Goal: Task Accomplishment & Management: Complete application form

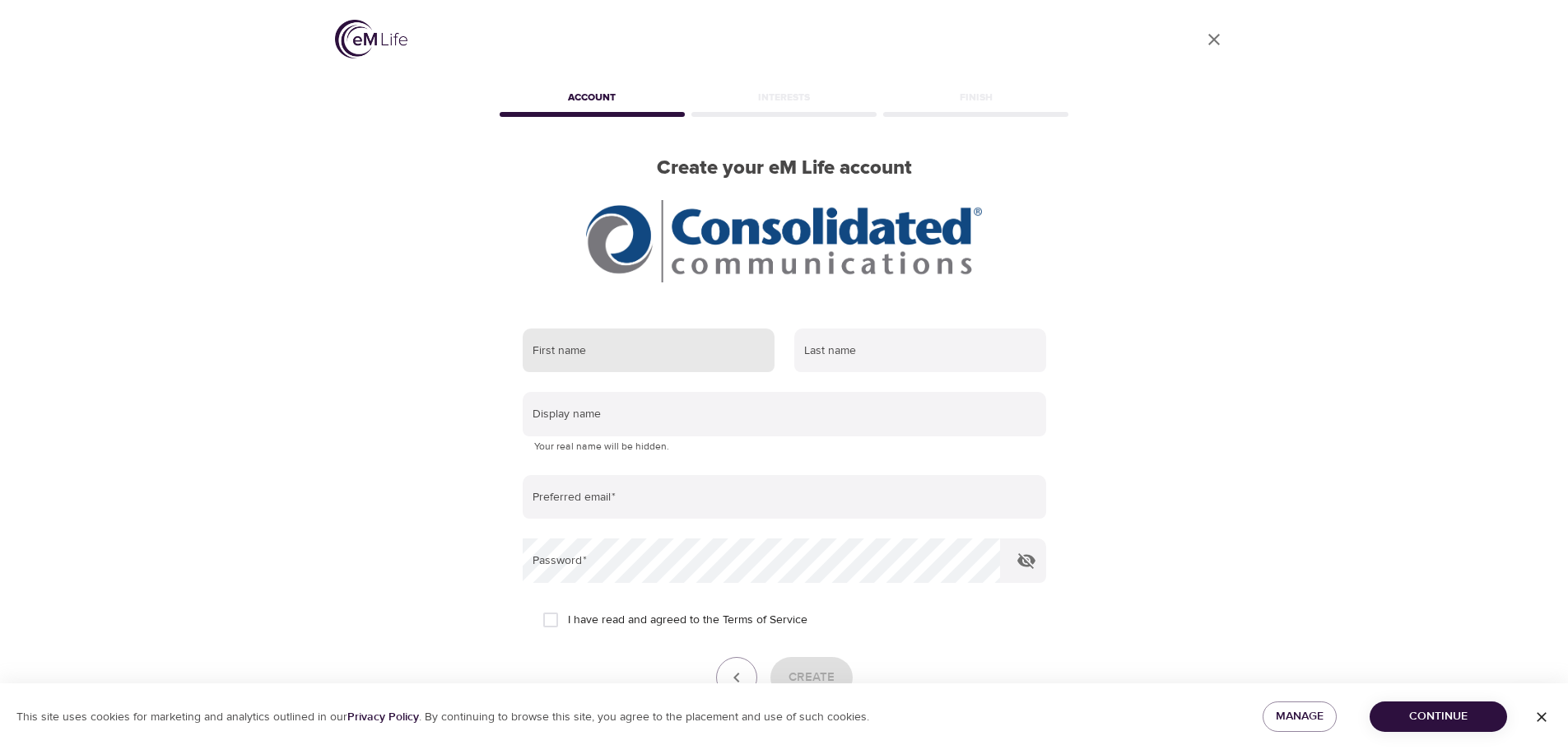
click at [650, 348] on input "text" at bounding box center [649, 350] width 252 height 45
type input "[PERSON_NAME]"
type input "Hill"
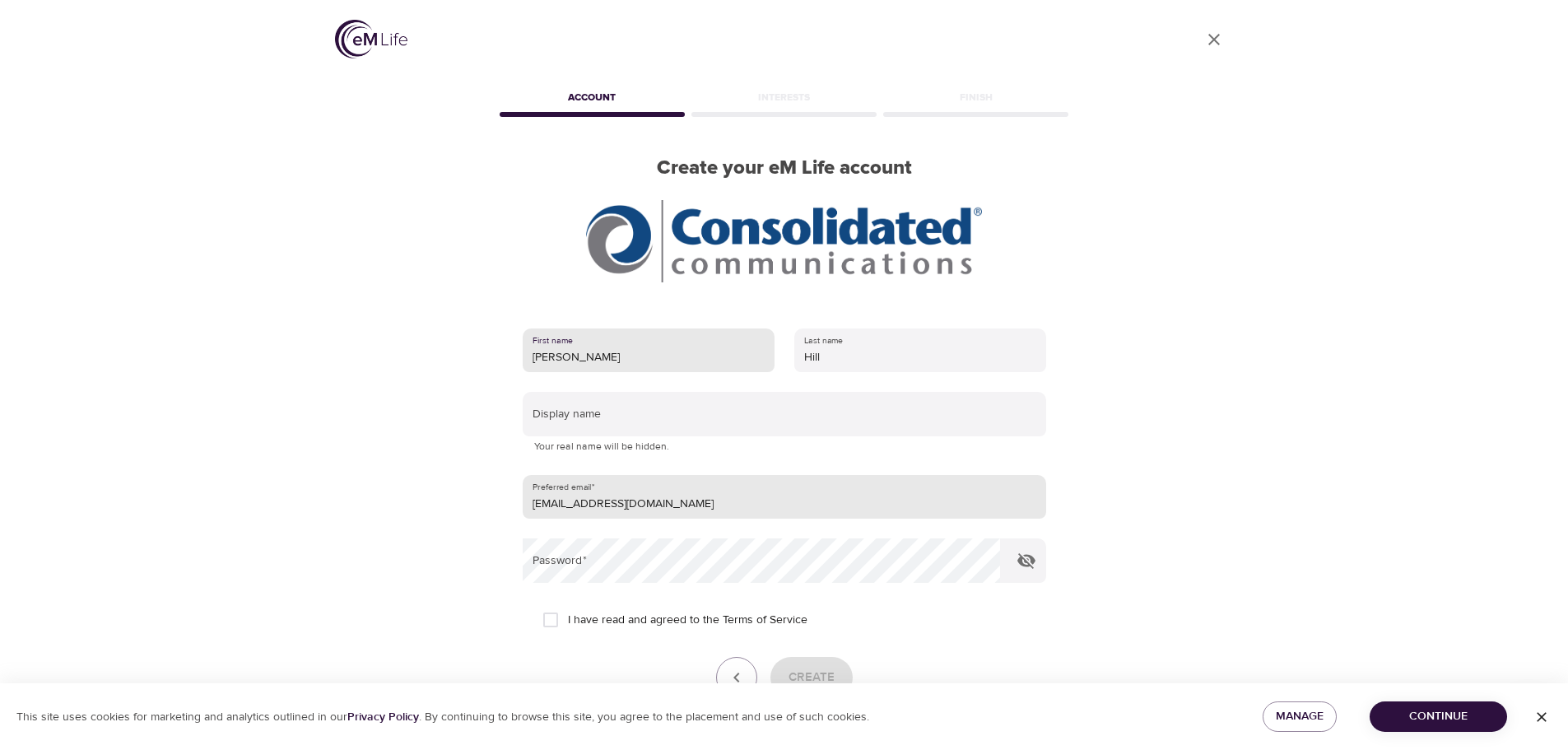
click at [675, 498] on input "[EMAIL_ADDRESS][DOMAIN_NAME]" at bounding box center [784, 497] width 524 height 45
type input "p"
type input "P"
type input "[PERSON_NAME][EMAIL_ADDRESS][PERSON_NAME][DOMAIN_NAME]"
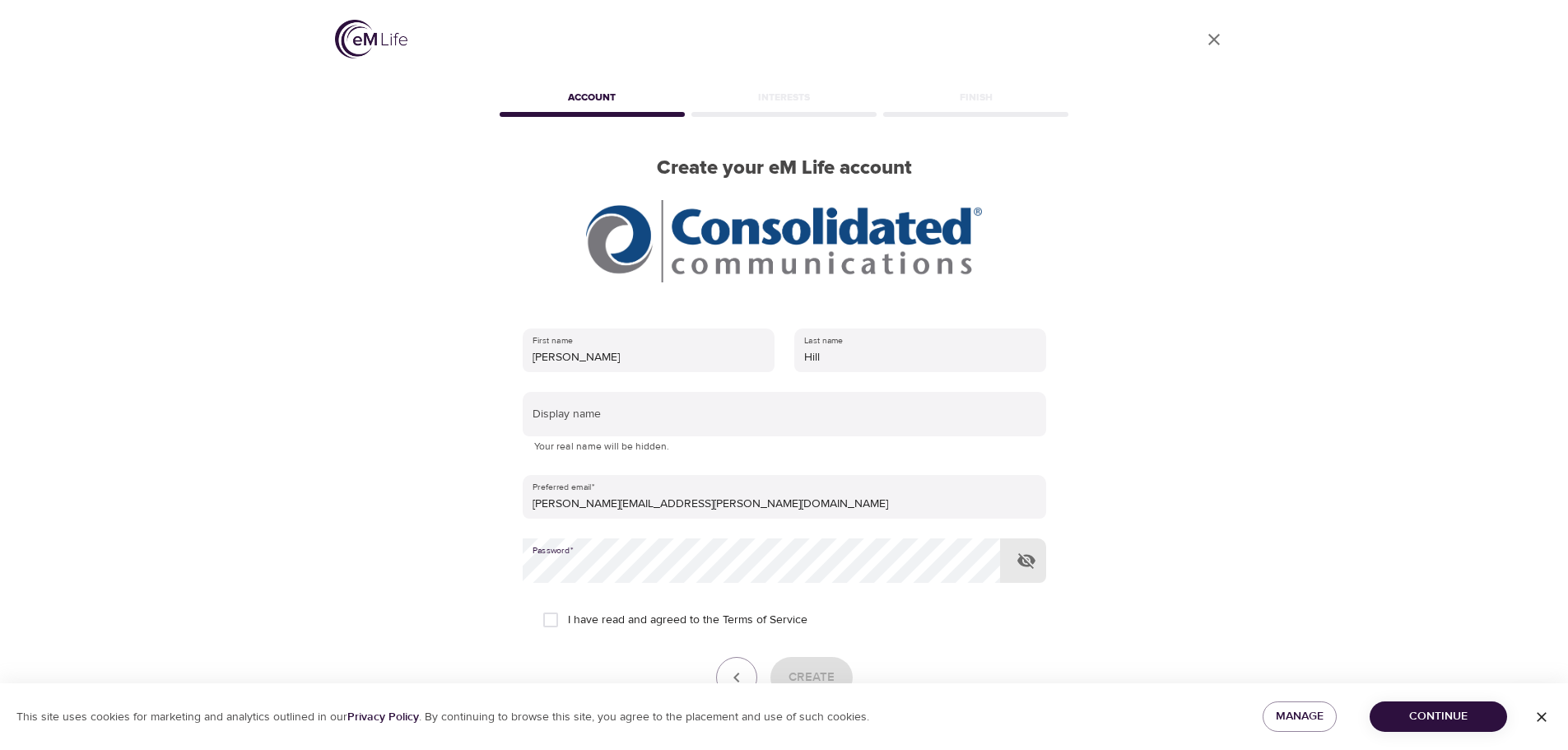
click at [1030, 565] on icon "button" at bounding box center [1026, 561] width 18 height 16
click at [553, 620] on input "I have read and agreed to the Terms of Service" at bounding box center [550, 619] width 35 height 35
checkbox input "true"
click at [813, 665] on button "Create" at bounding box center [811, 677] width 82 height 41
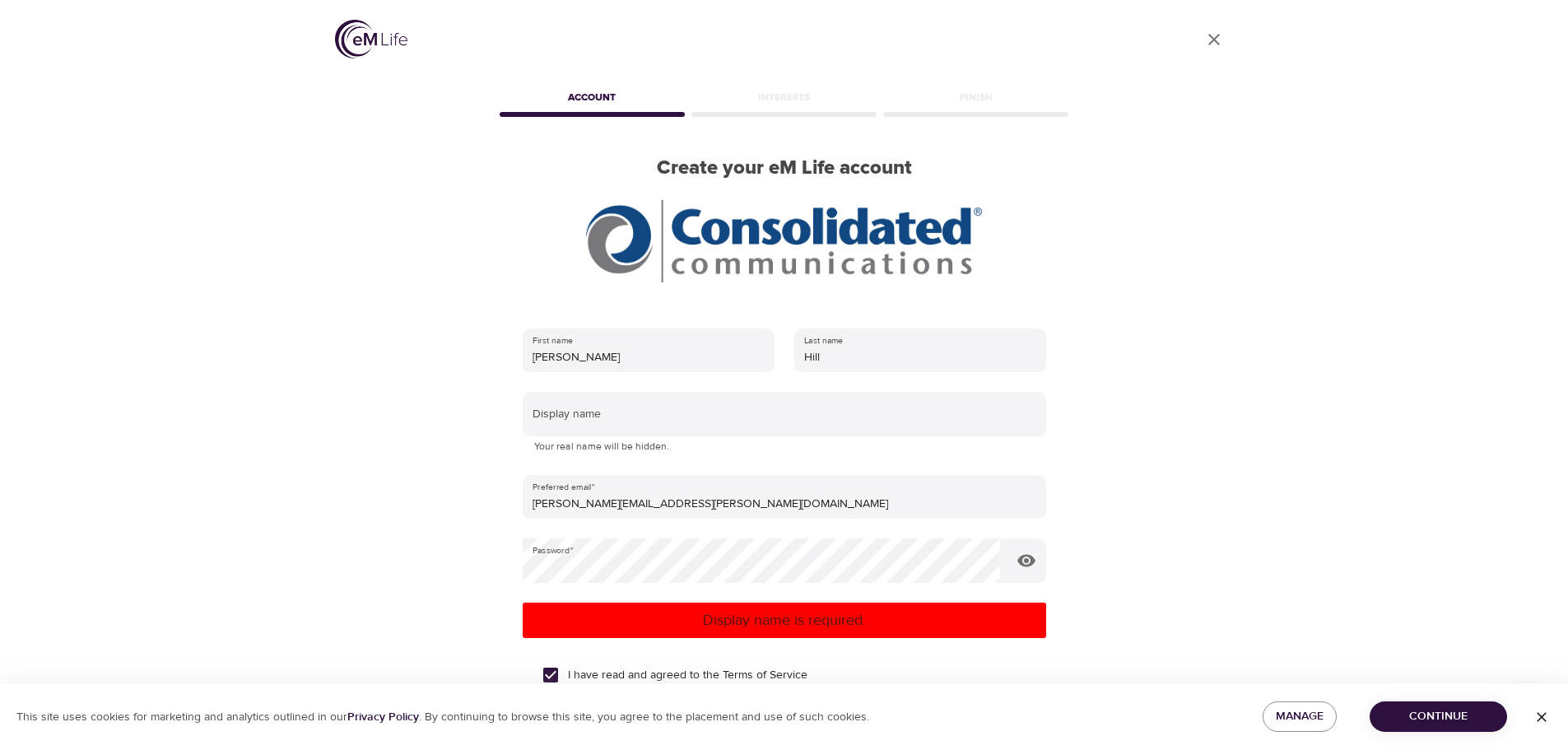
click at [908, 679] on div "I have read and agreed to the Terms of Service" at bounding box center [784, 675] width 484 height 35
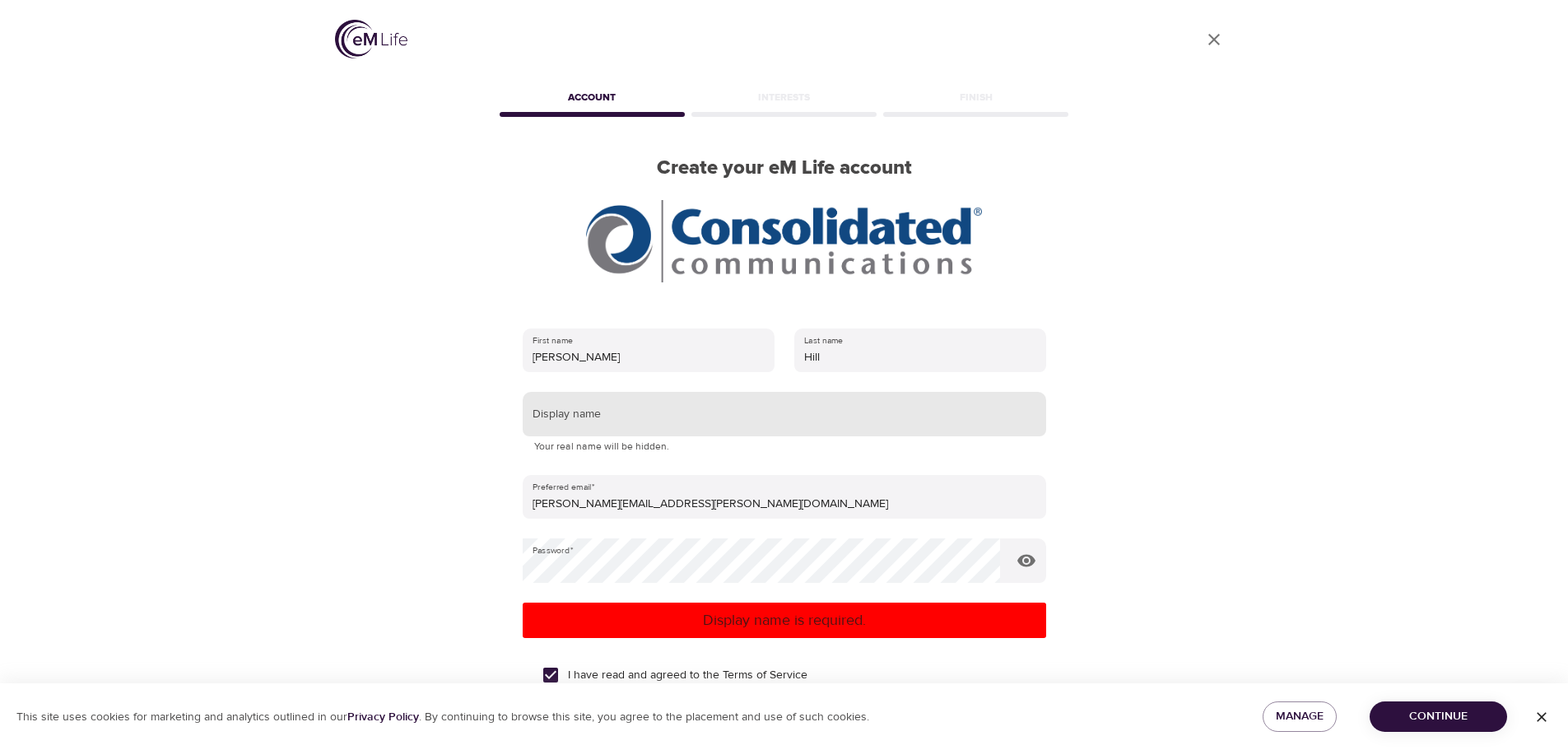
click at [663, 405] on input "text" at bounding box center [784, 414] width 524 height 45
click at [749, 627] on p "Display name is required." at bounding box center [784, 619] width 510 height 22
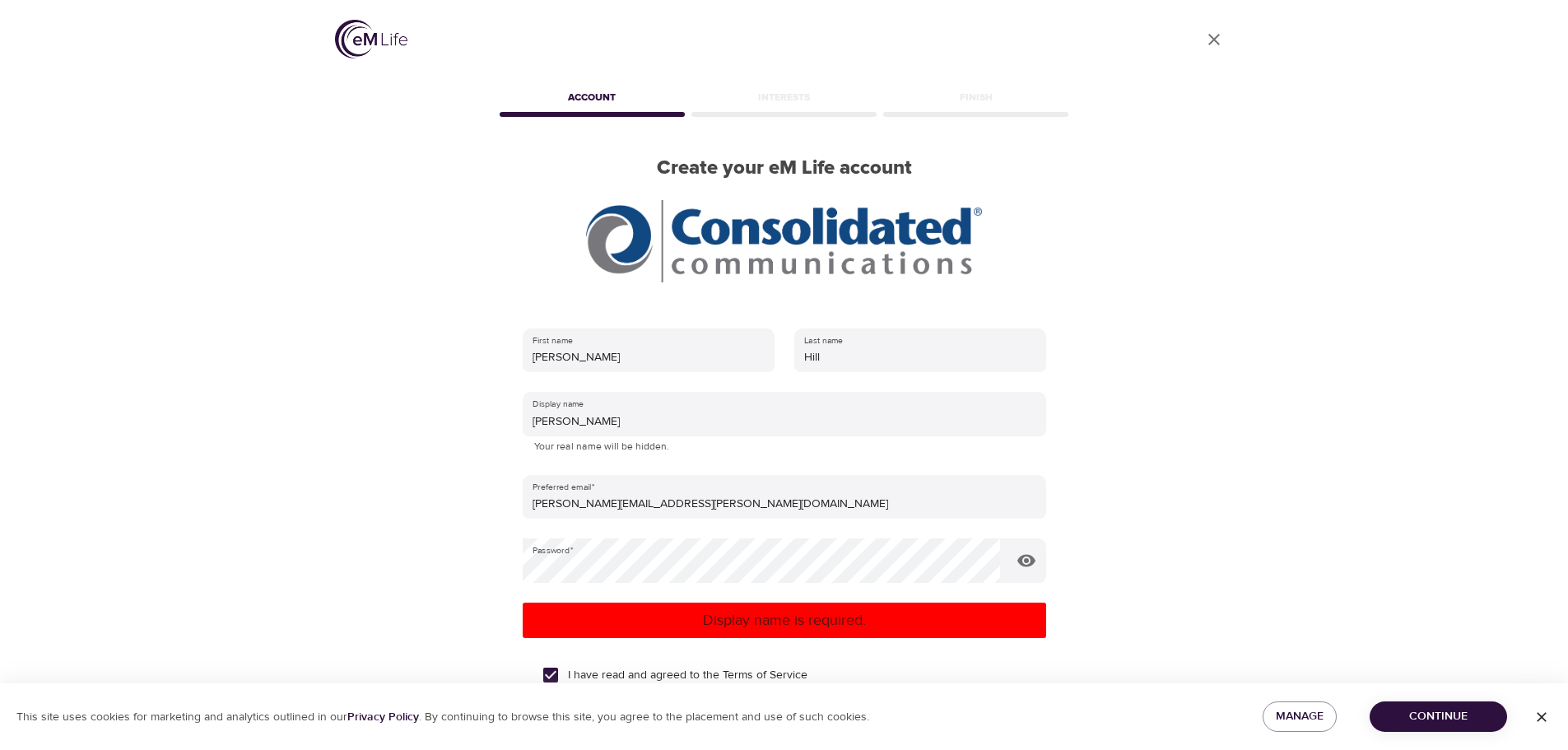
click at [801, 616] on p "Display name is required." at bounding box center [784, 619] width 510 height 22
click at [1208, 461] on div "User Profile Account Interests Finish Create your eM Life account First name [P…" at bounding box center [784, 375] width 938 height 750
click at [766, 622] on p "Display name is required." at bounding box center [784, 619] width 510 height 22
click at [802, 646] on form "First name [PERSON_NAME] Last name [PERSON_NAME] Display name [PERSON_NAME] You…" at bounding box center [784, 558] width 524 height 480
drag, startPoint x: 1332, startPoint y: 541, endPoint x: 1332, endPoint y: 561, distance: 20.0
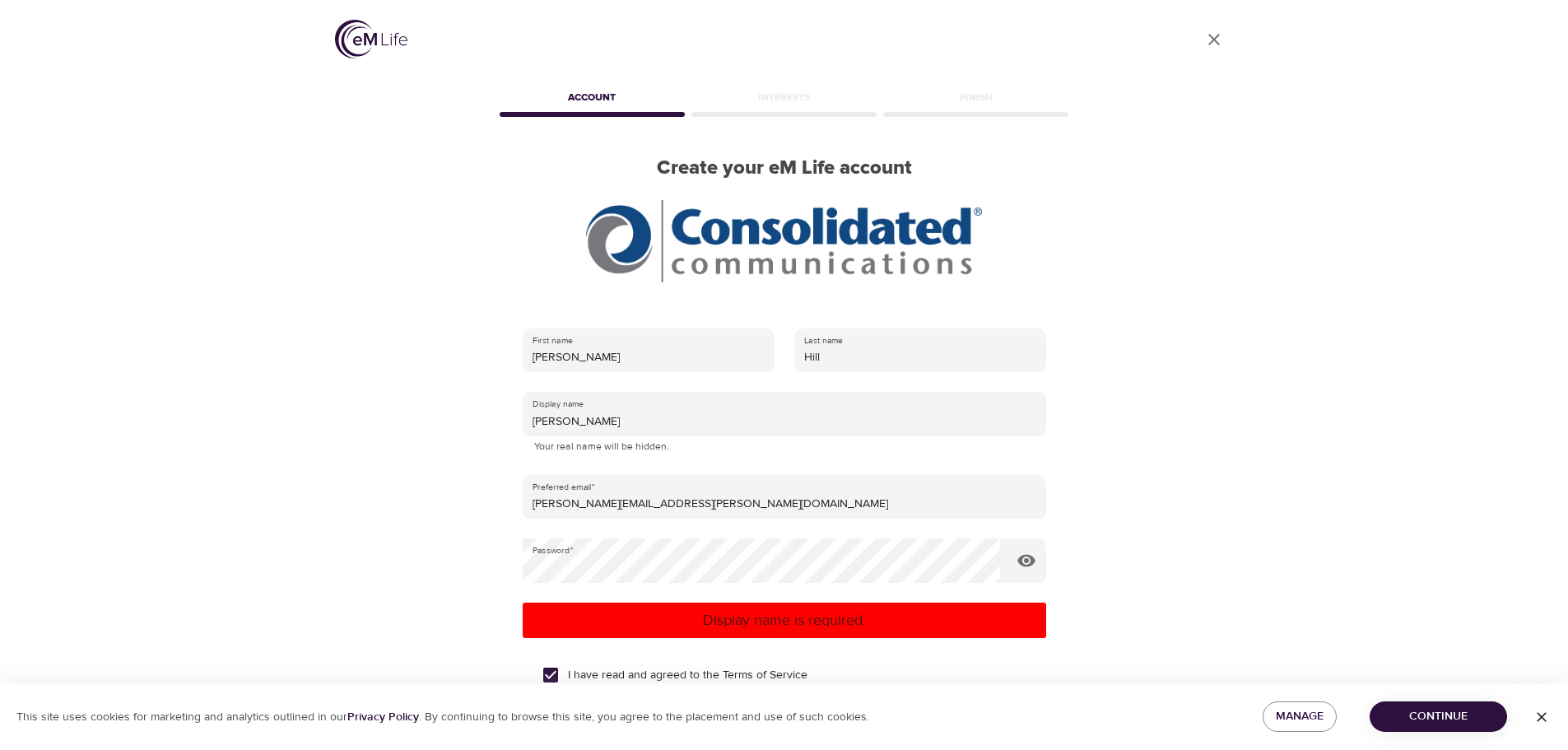
click at [1332, 561] on div "User Profile Account Interests Finish Create your eM Life account First name [P…" at bounding box center [784, 375] width 1568 height 750
click at [1438, 711] on span "Continue" at bounding box center [1438, 717] width 111 height 21
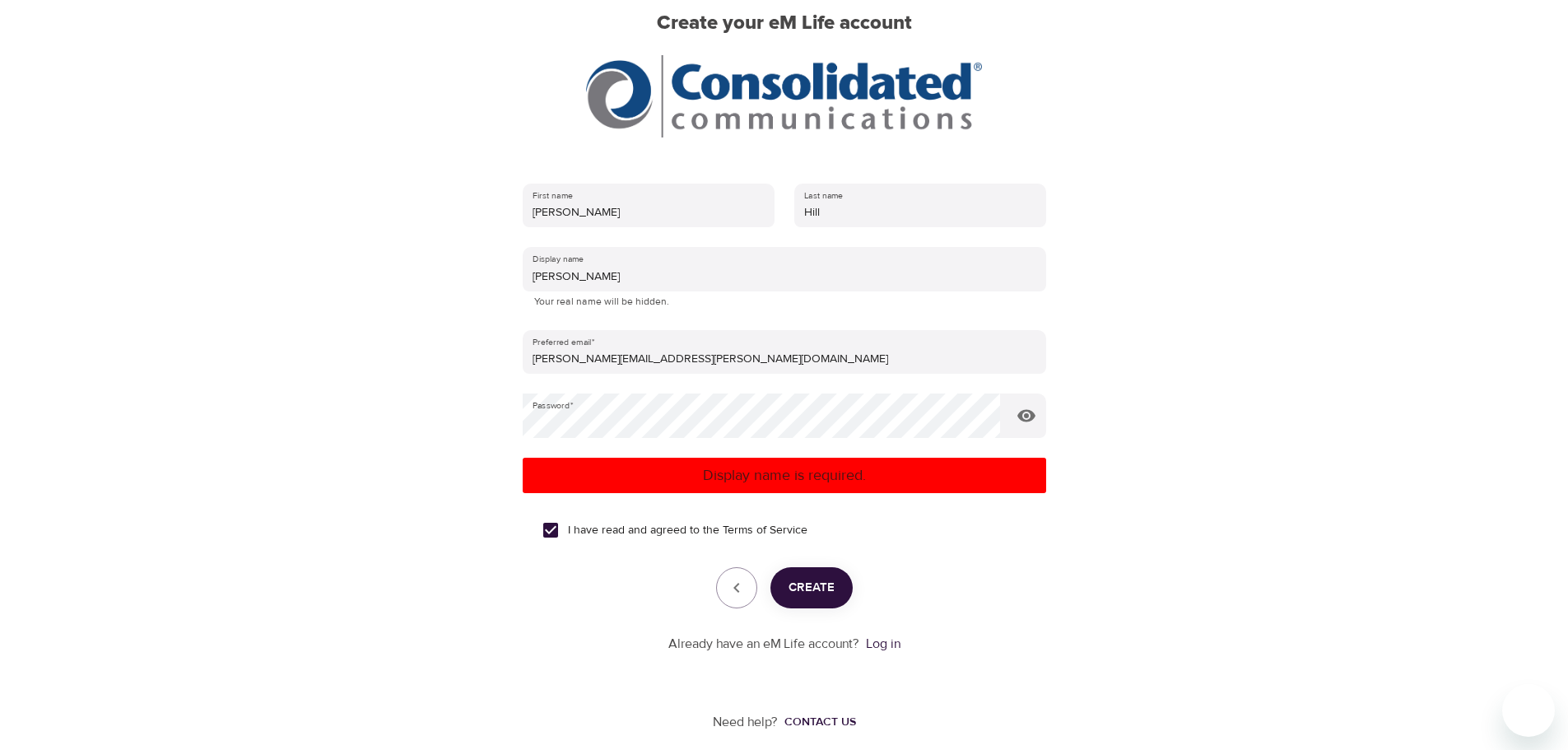
scroll to position [160, 0]
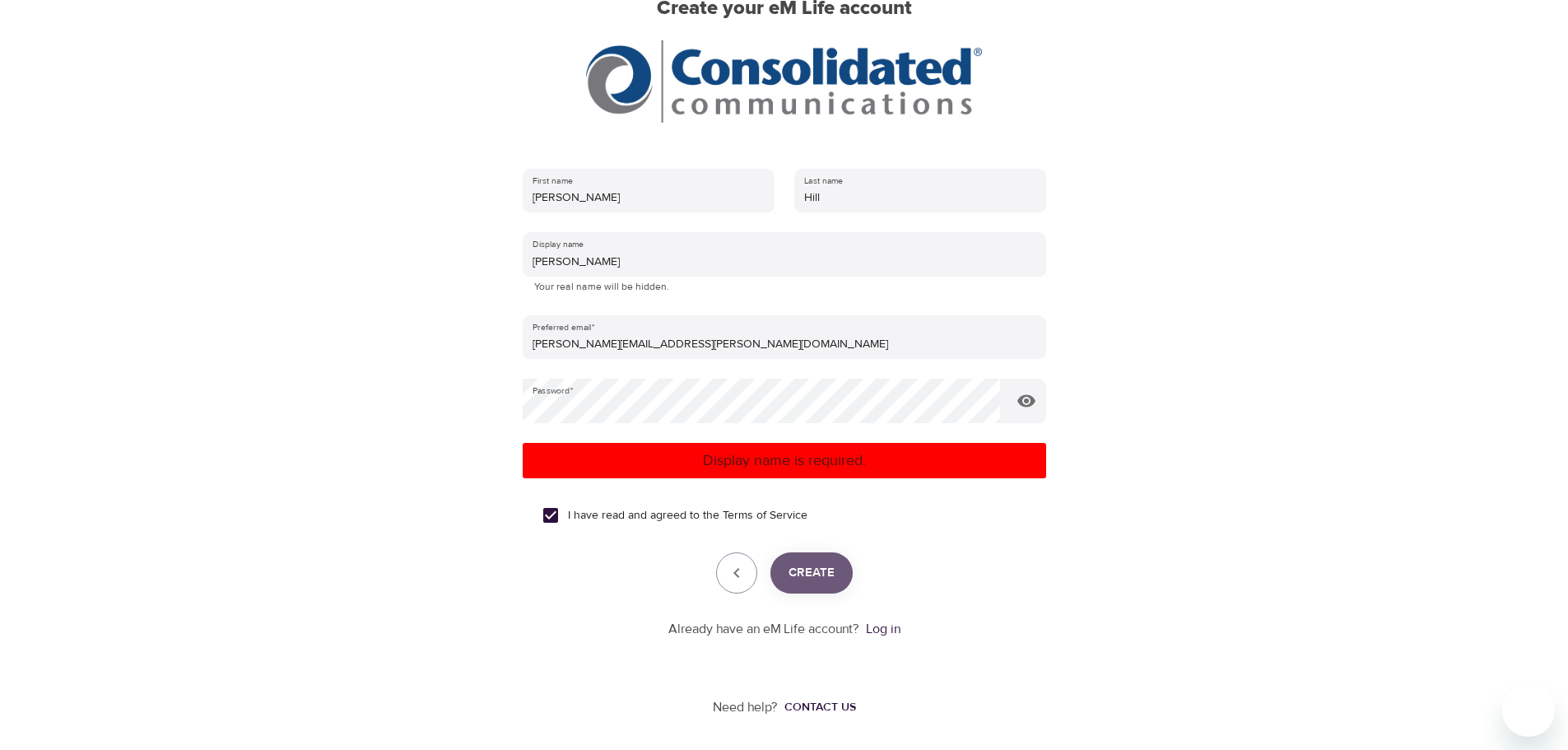
click at [796, 570] on span "Create" at bounding box center [811, 573] width 46 height 22
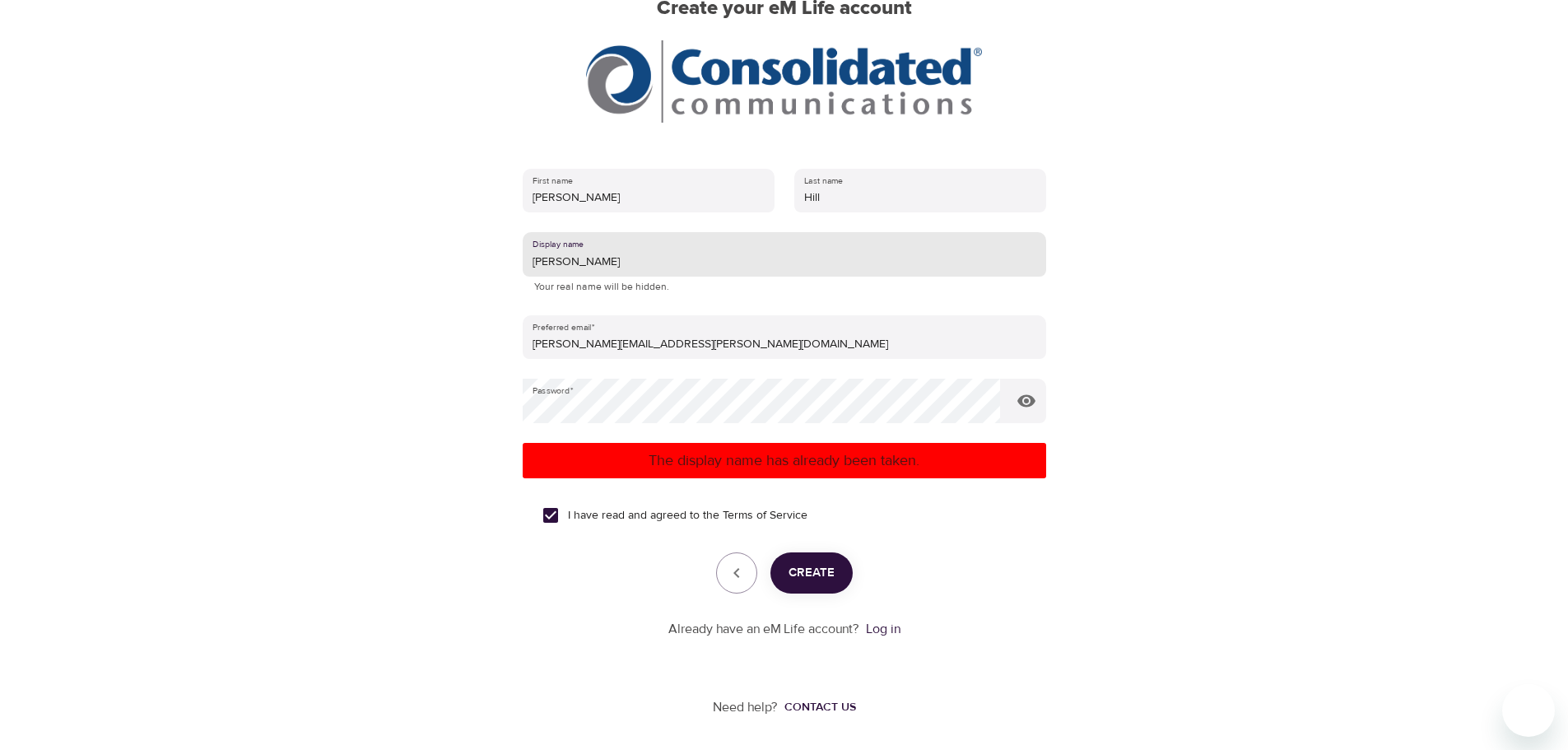
click at [577, 259] on input "[PERSON_NAME]" at bounding box center [784, 254] width 524 height 45
type input "[PERSON_NAME]"
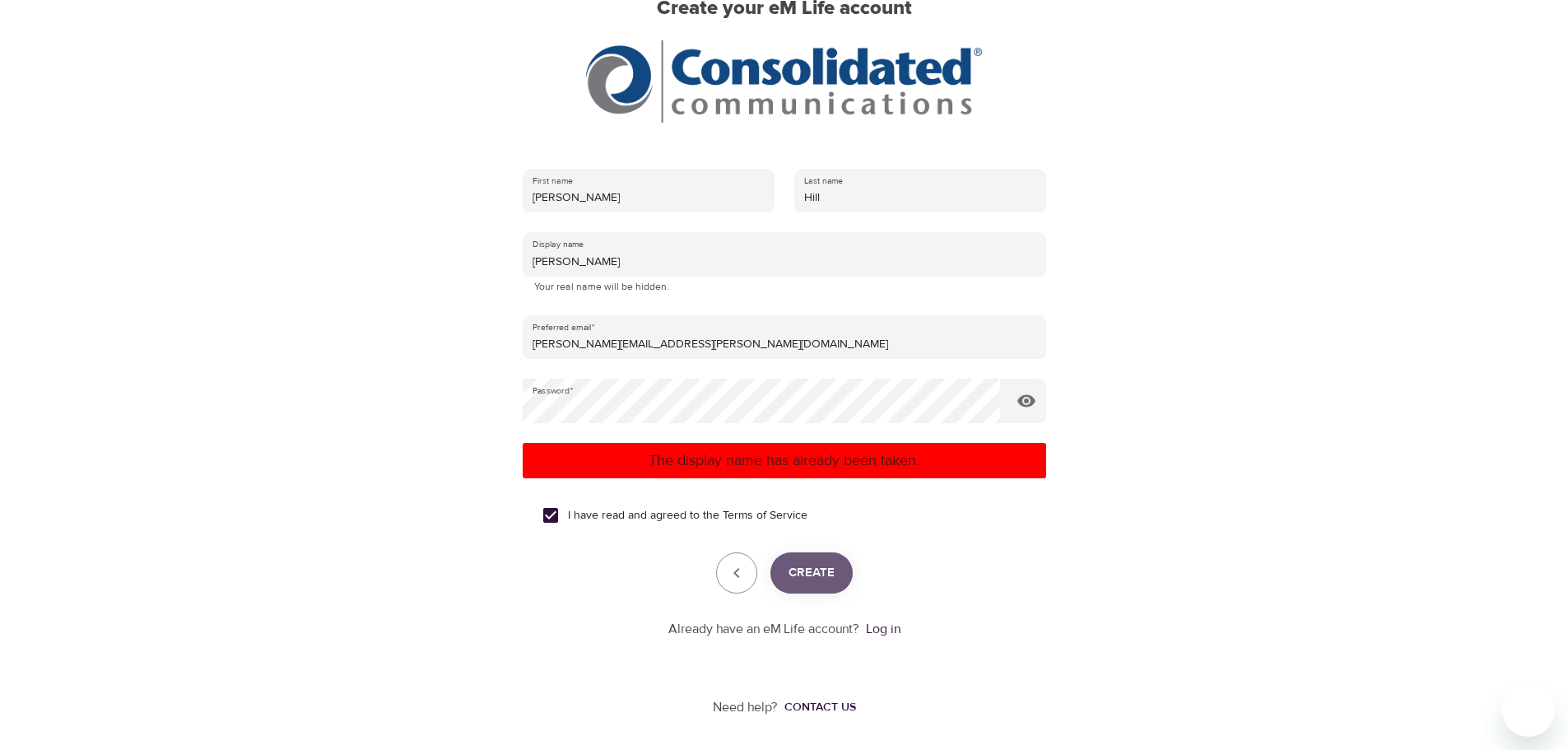
click at [808, 563] on span "Create" at bounding box center [811, 573] width 46 height 22
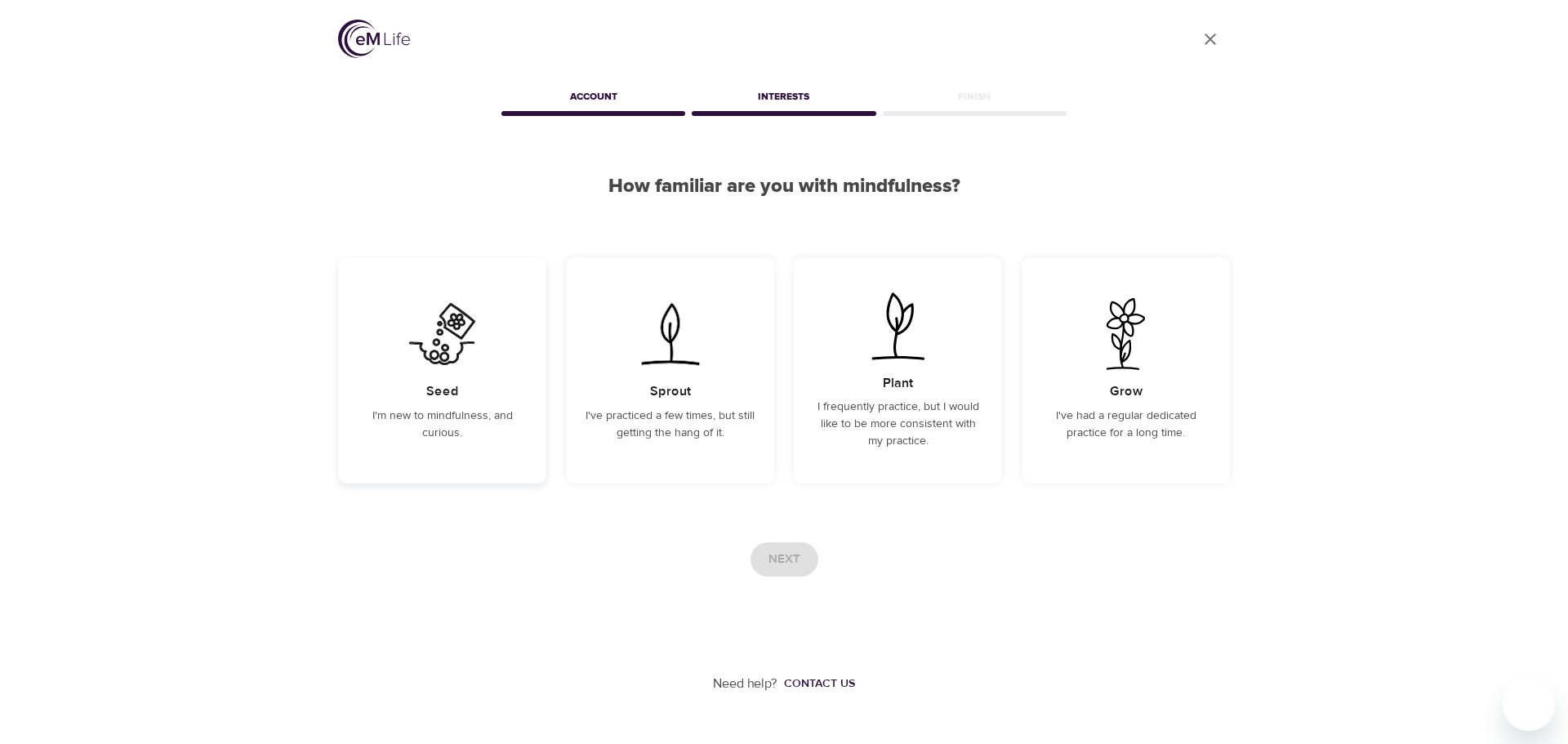
click at [403, 403] on div "Seed I'm new to mindfulness, and curious." at bounding box center [442, 370] width 209 height 226
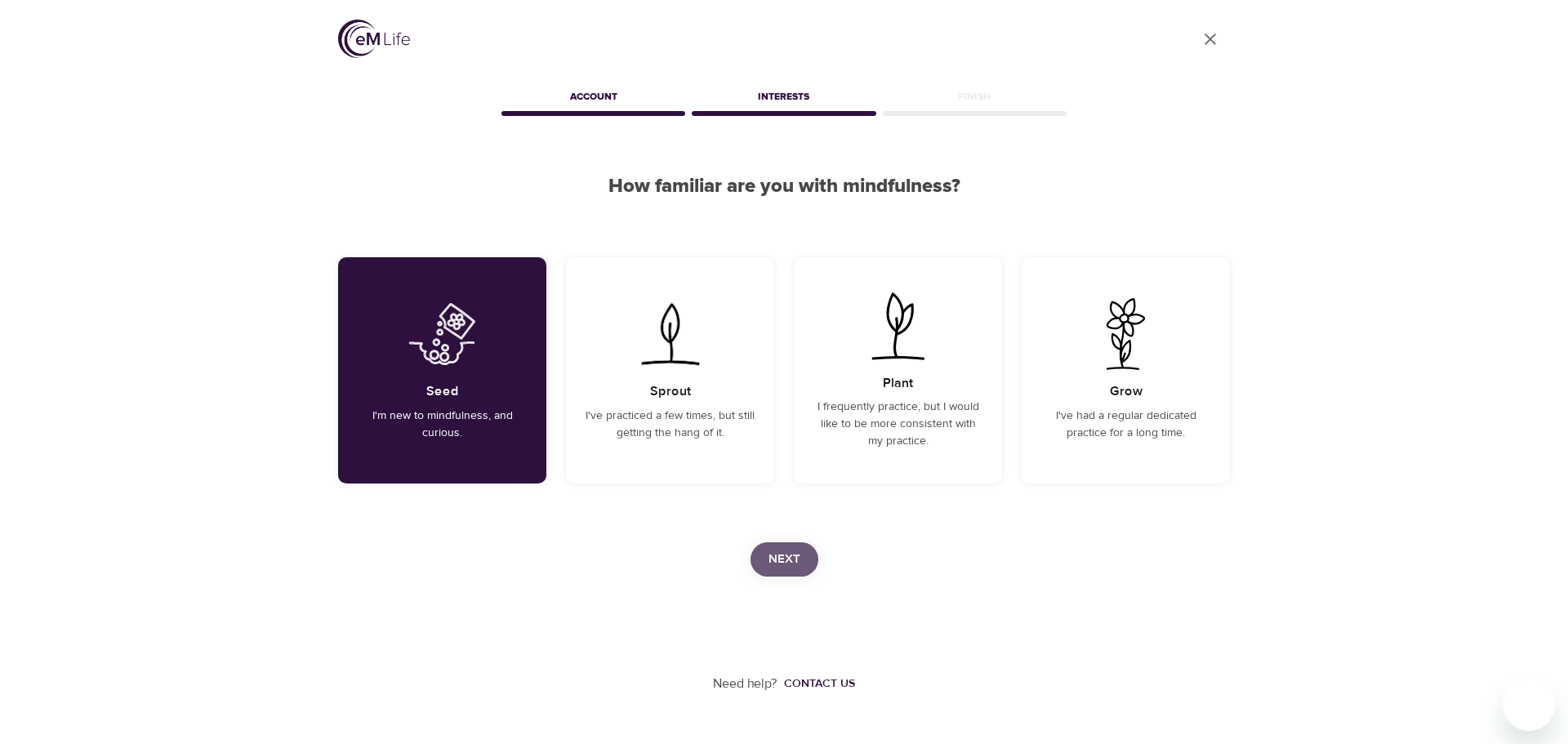
click at [781, 550] on span "Next" at bounding box center [784, 559] width 32 height 22
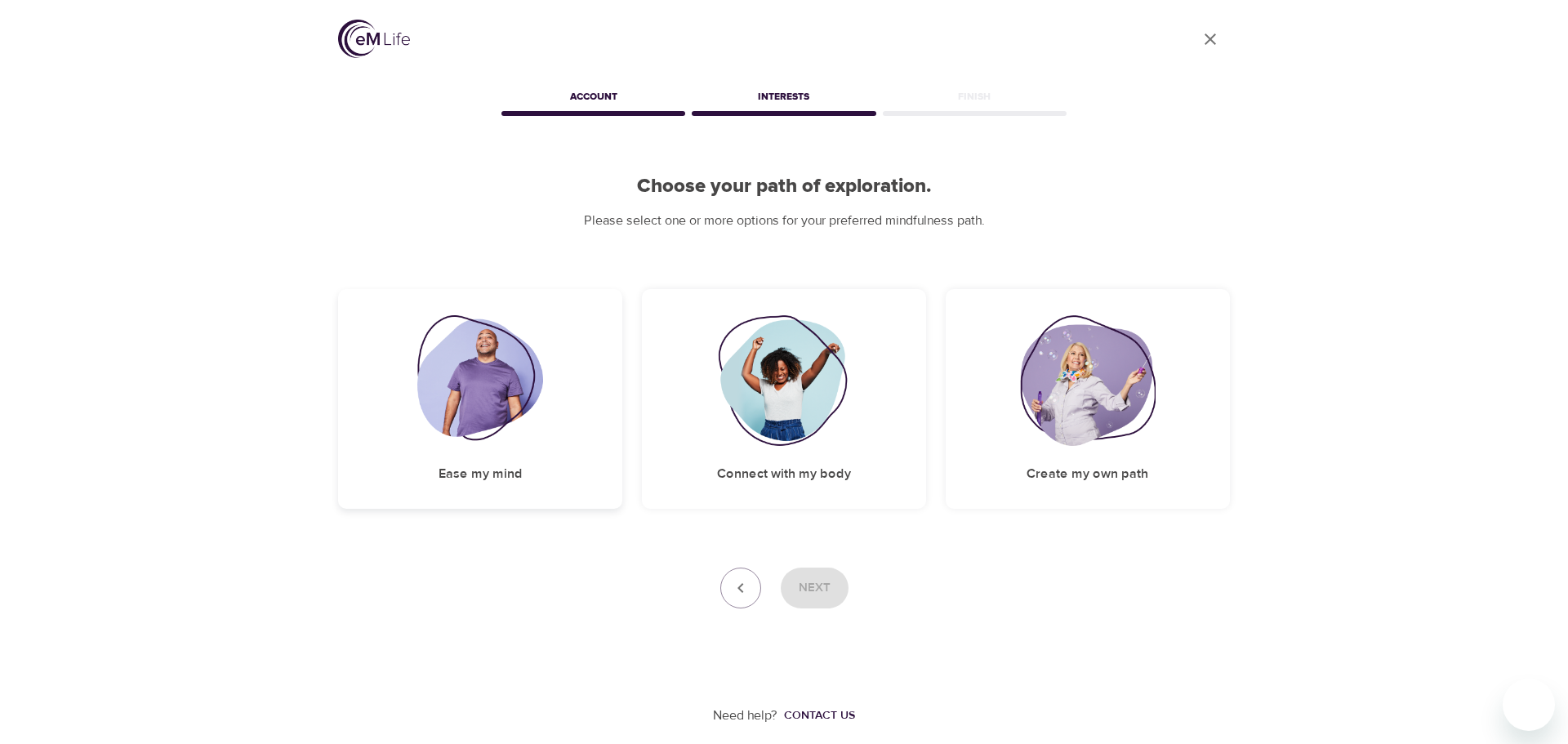
click at [471, 415] on img at bounding box center [480, 380] width 127 height 131
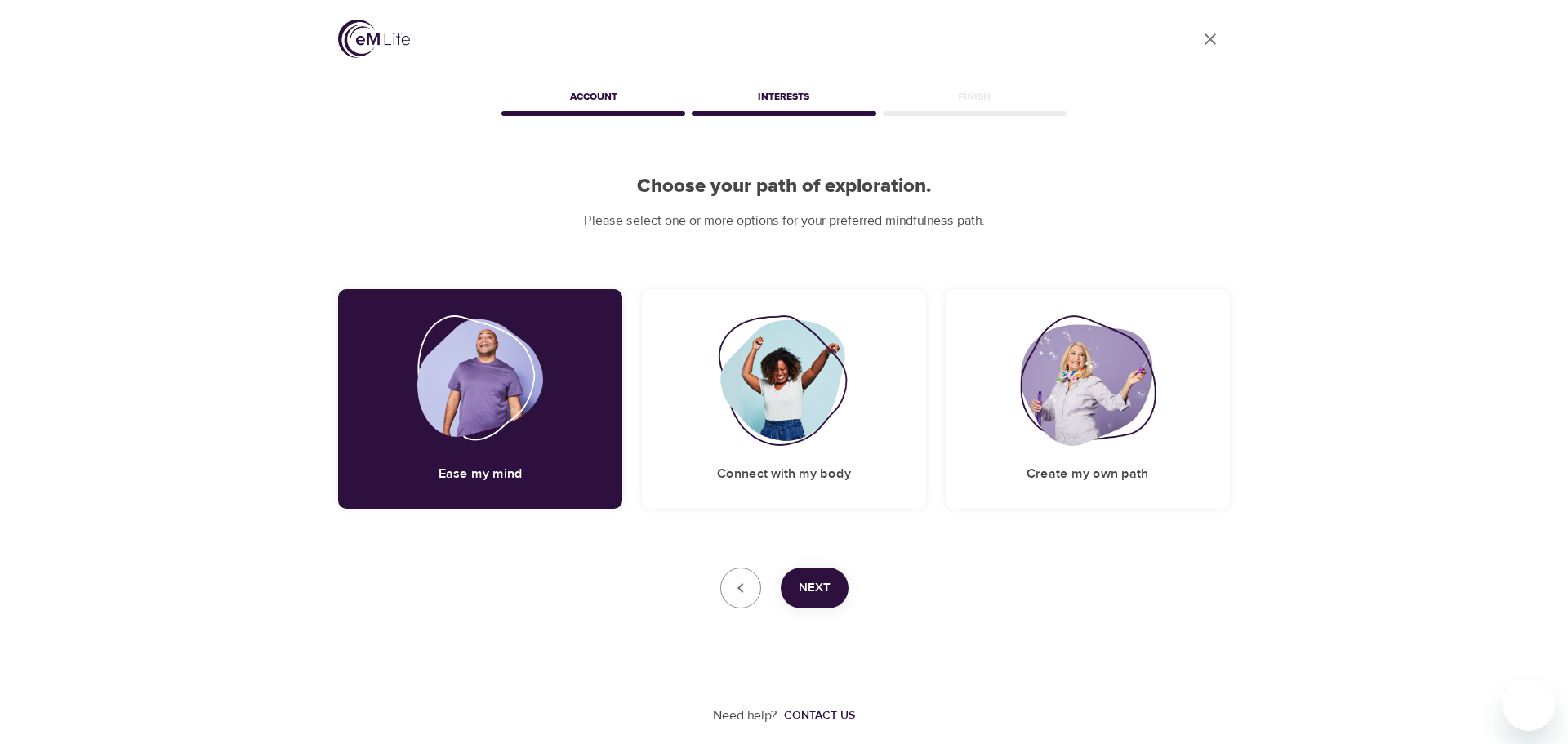
click at [797, 587] on button "Next" at bounding box center [815, 587] width 68 height 40
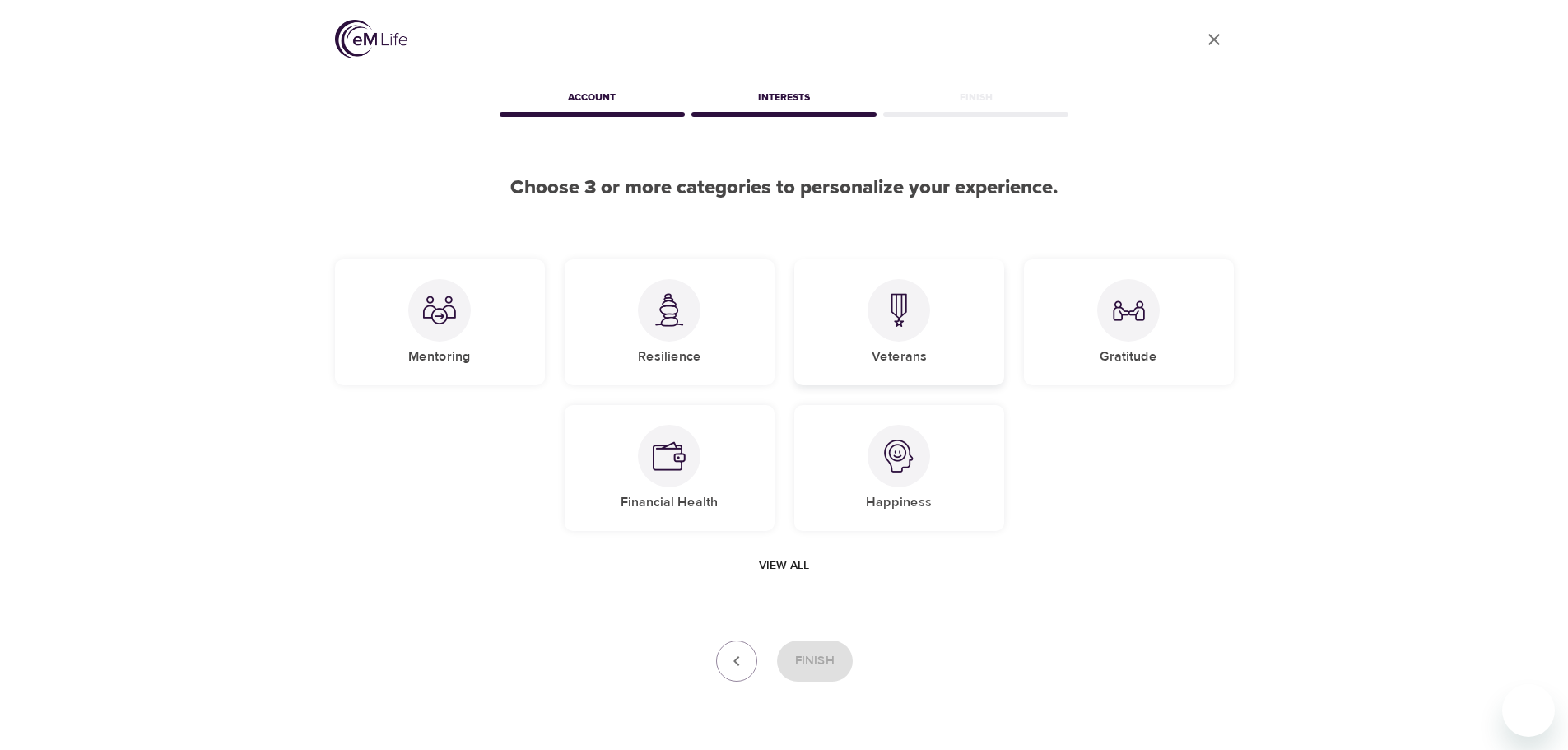
click at [915, 309] on img at bounding box center [899, 310] width 33 height 34
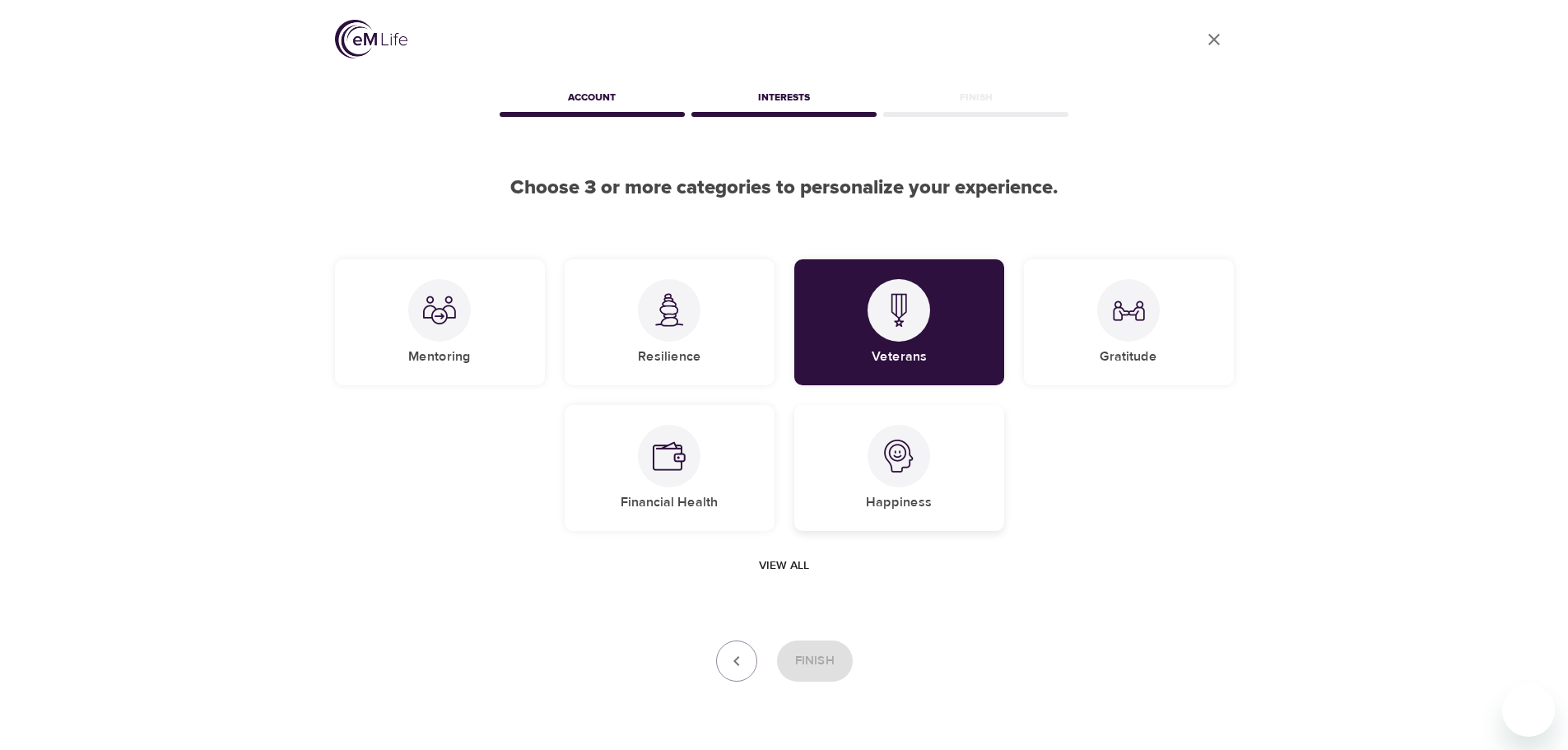
click at [953, 475] on div "Happiness" at bounding box center [900, 468] width 210 height 126
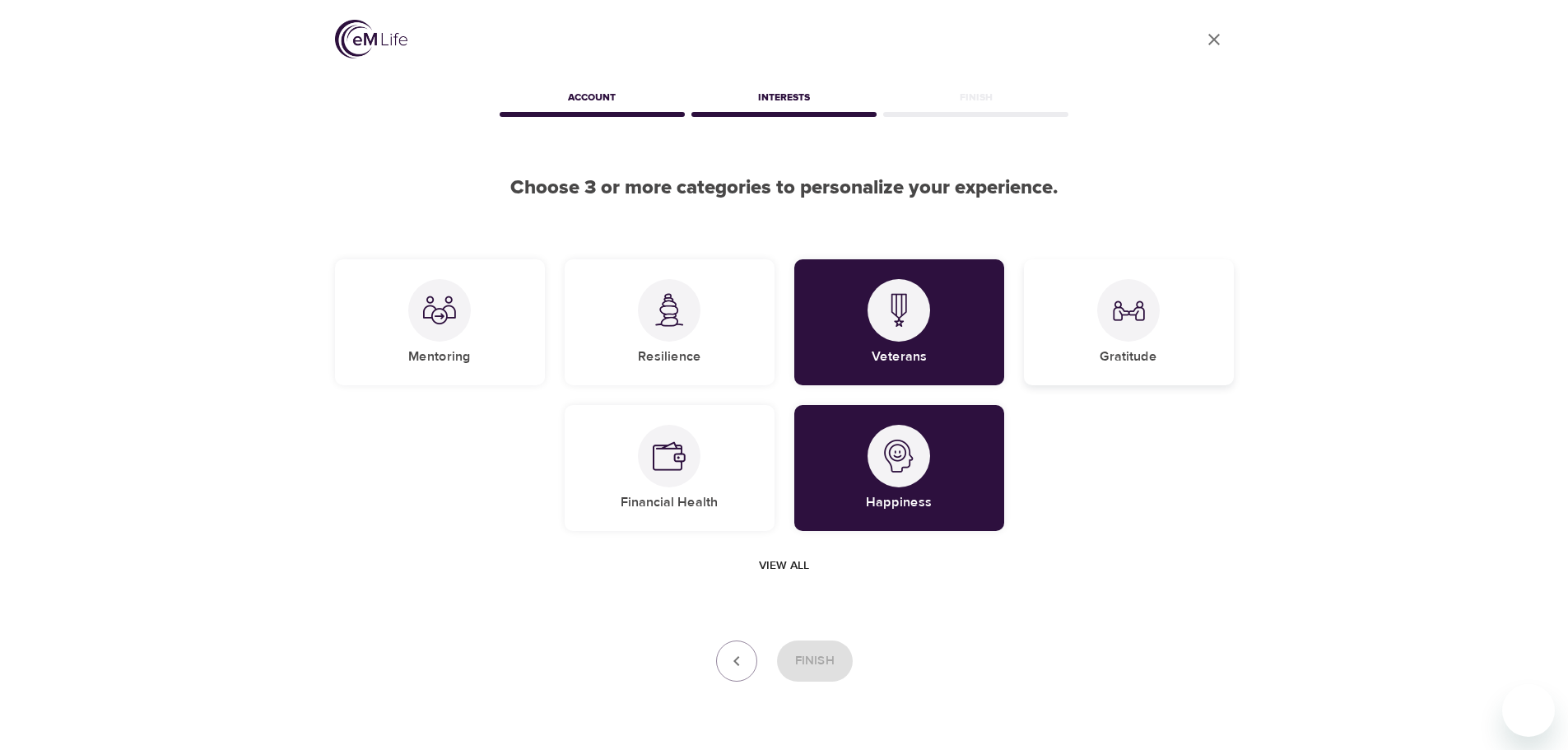
click at [1123, 318] on img at bounding box center [1128, 310] width 33 height 33
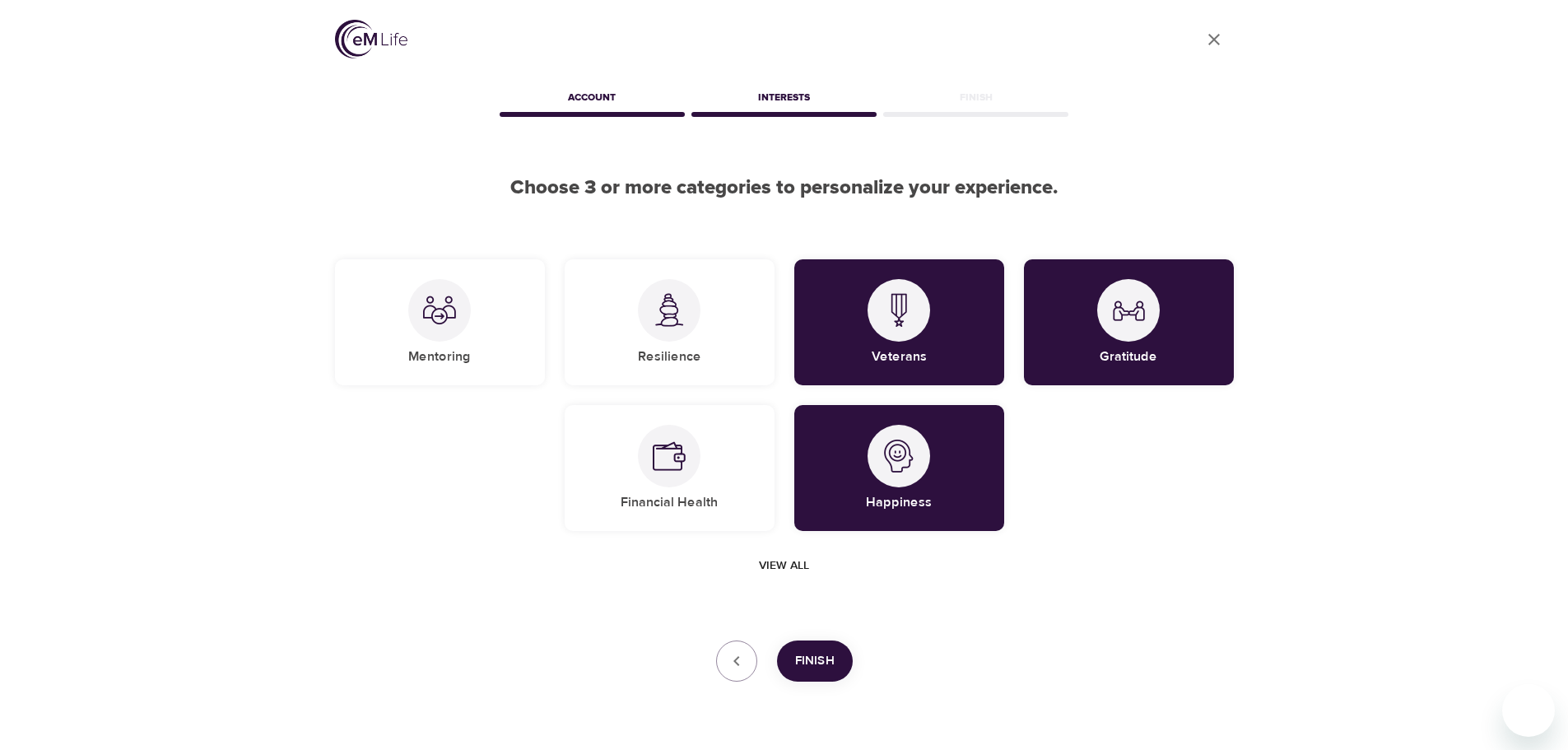
click at [803, 665] on span "Finish" at bounding box center [815, 661] width 40 height 22
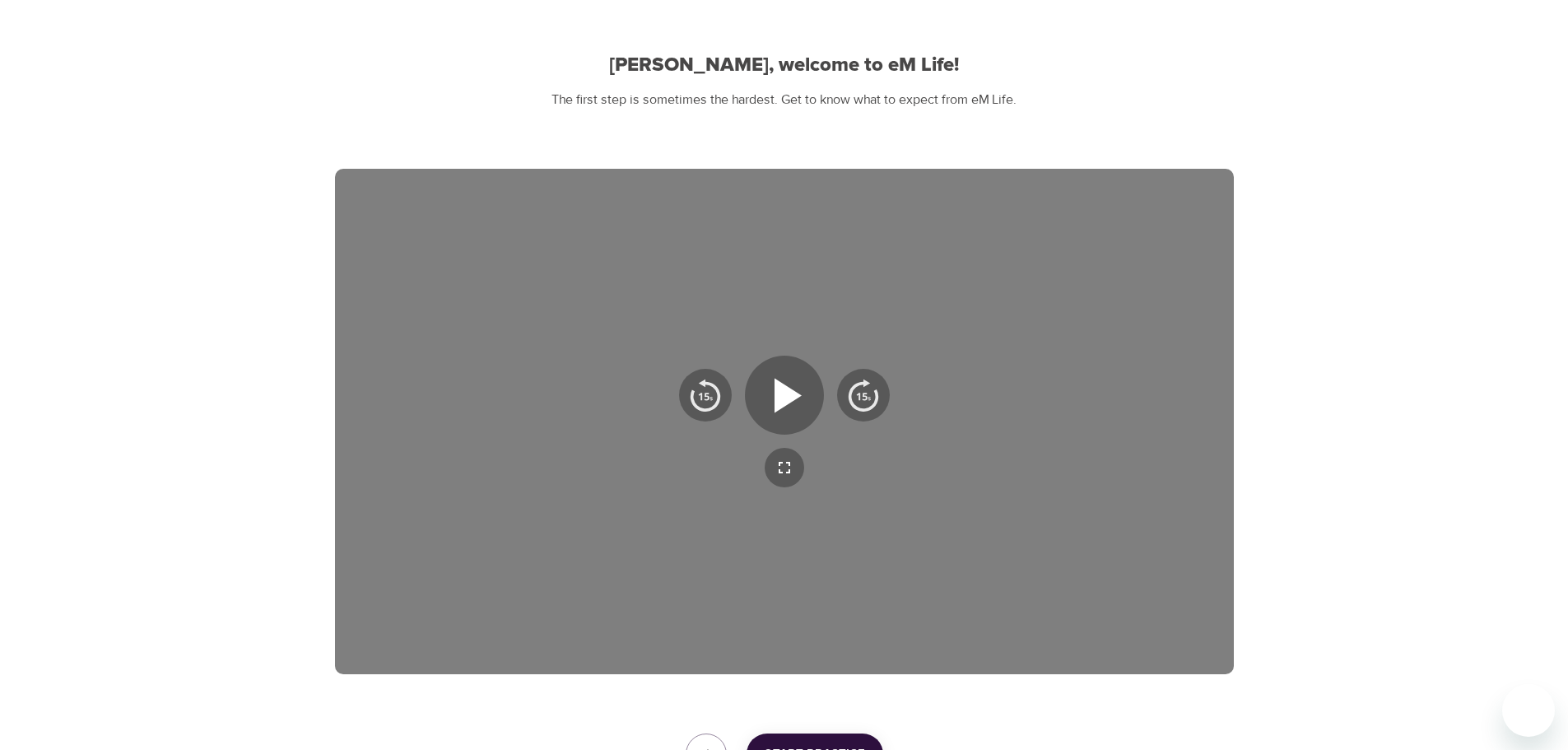
scroll to position [151, 0]
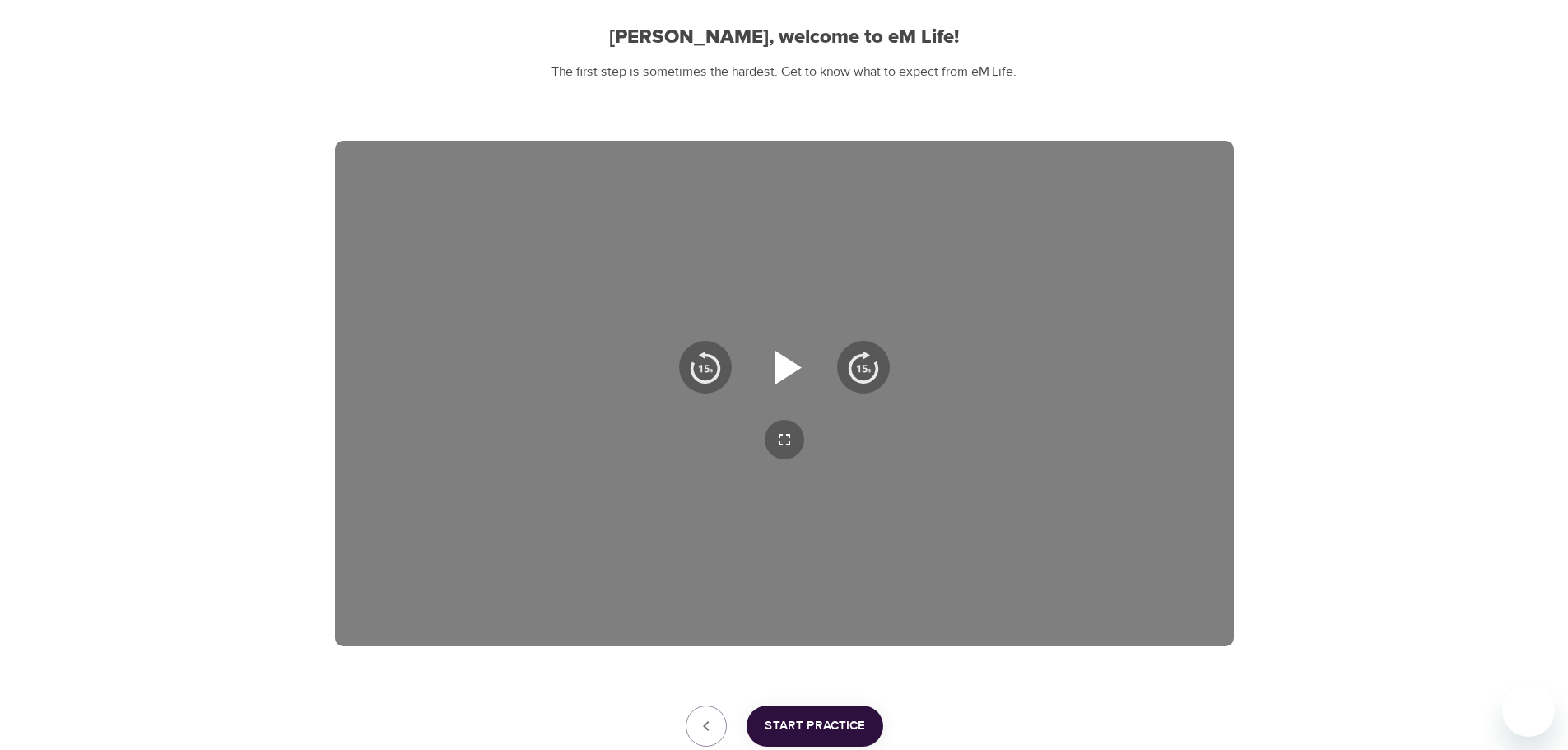
click at [795, 363] on icon "button" at bounding box center [784, 366] width 60 height 60
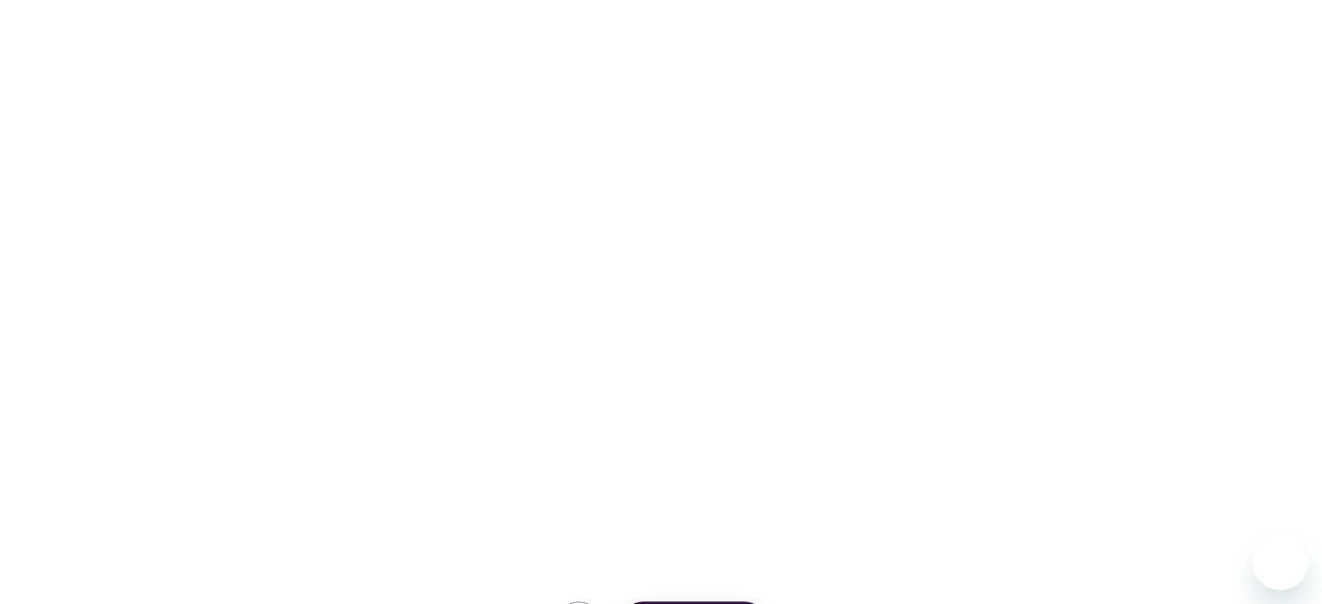
scroll to position [282, 0]
click at [669, 256] on icon "button" at bounding box center [661, 265] width 31 height 37
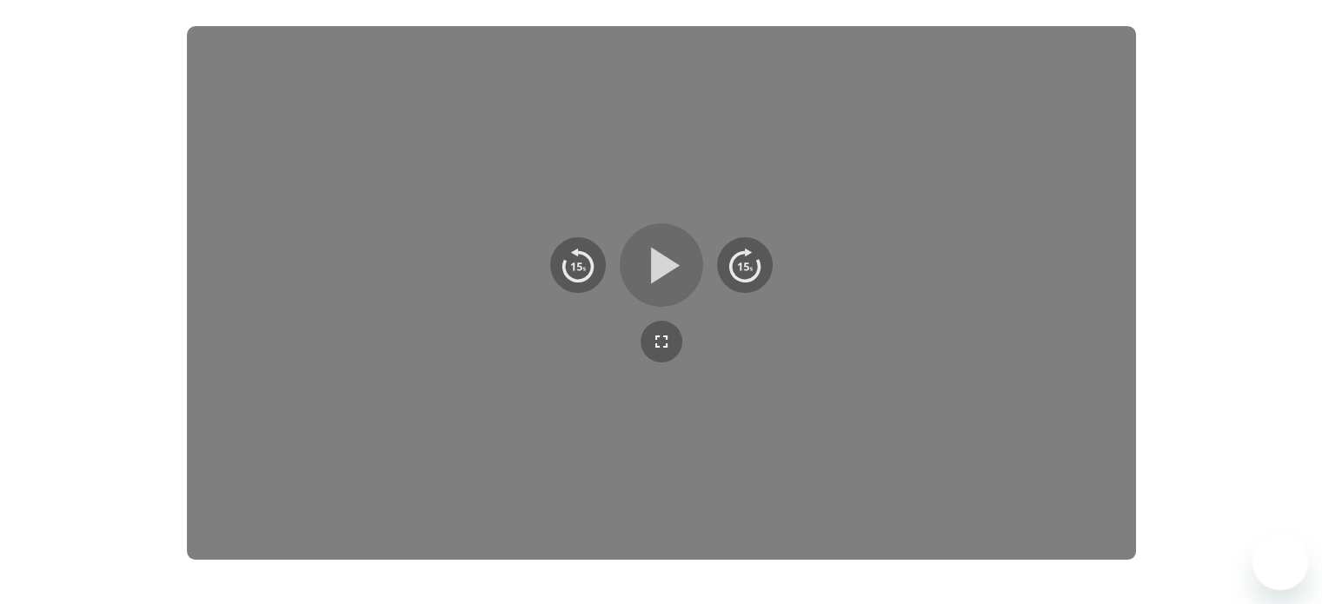
click at [669, 256] on icon "button" at bounding box center [661, 265] width 63 height 63
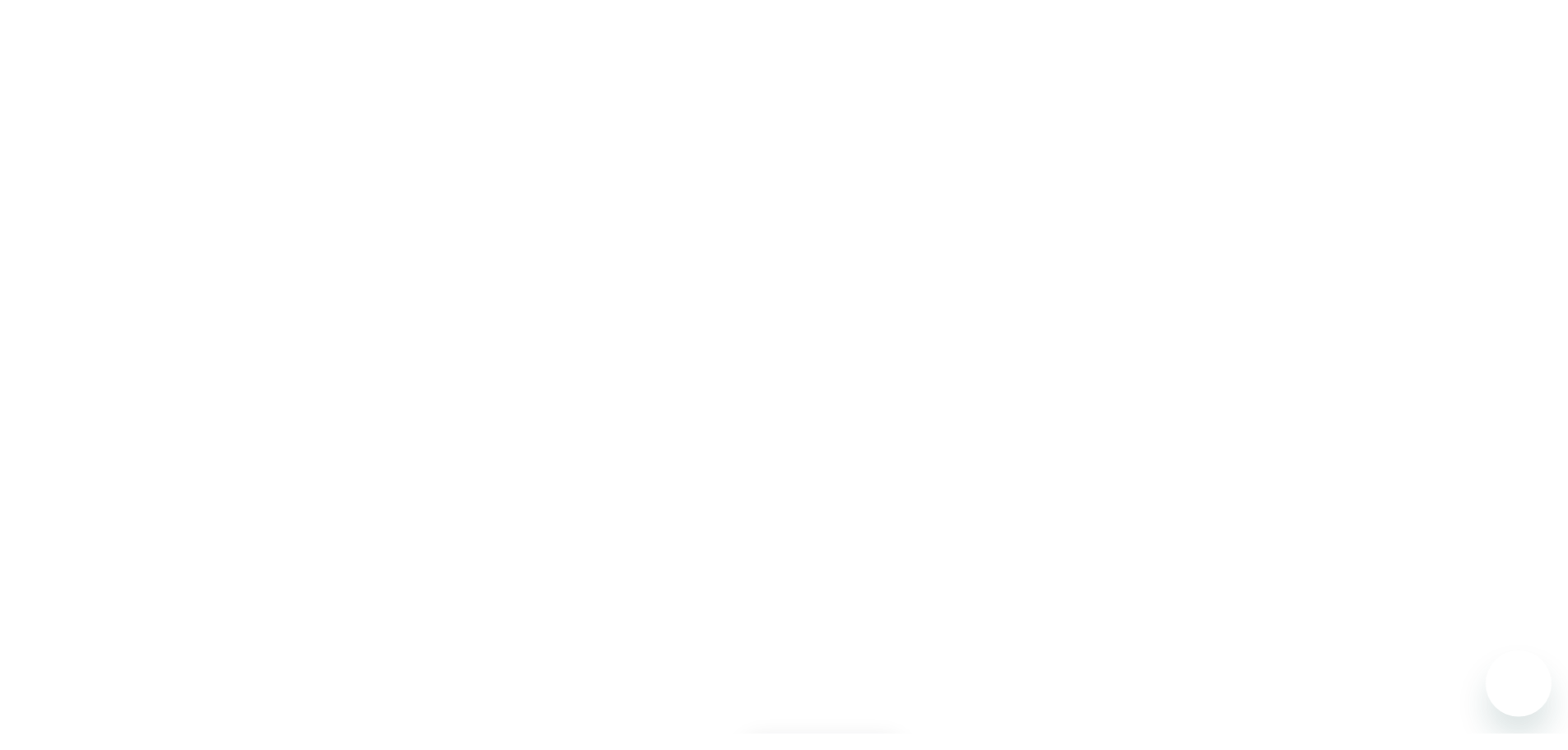
scroll to position [265, 0]
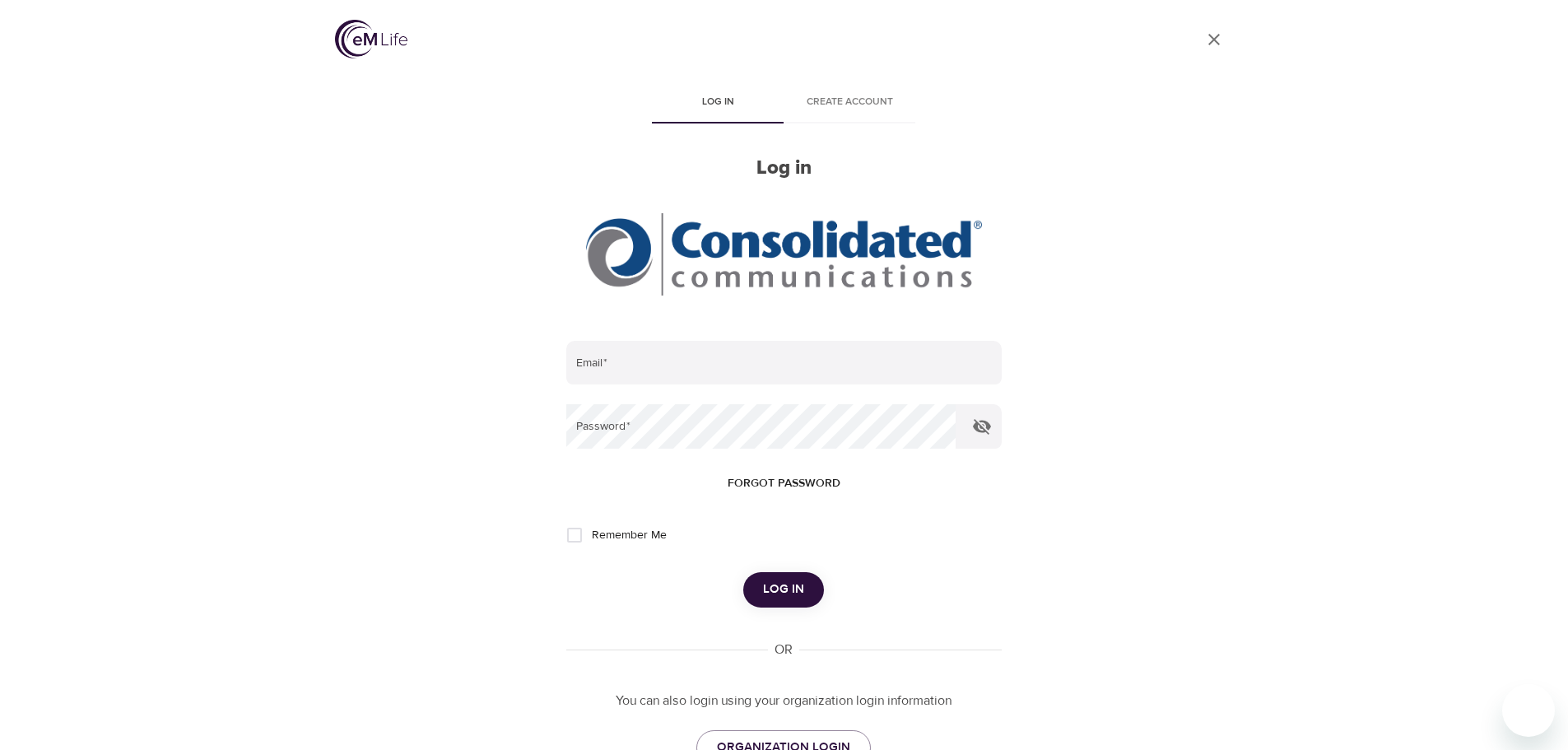
type input "[PERSON_NAME][EMAIL_ADDRESS][PERSON_NAME][DOMAIN_NAME]"
